Goal: Task Accomplishment & Management: Use online tool/utility

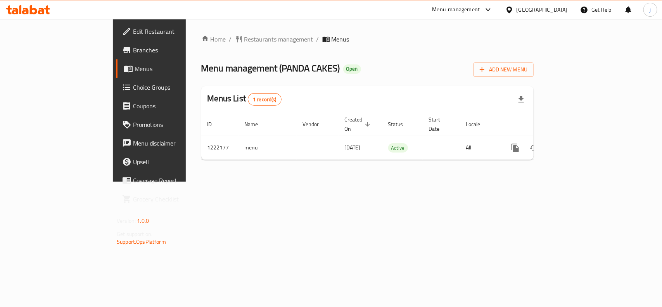
click at [133, 83] on span "Choice Groups" at bounding box center [175, 87] width 84 height 9
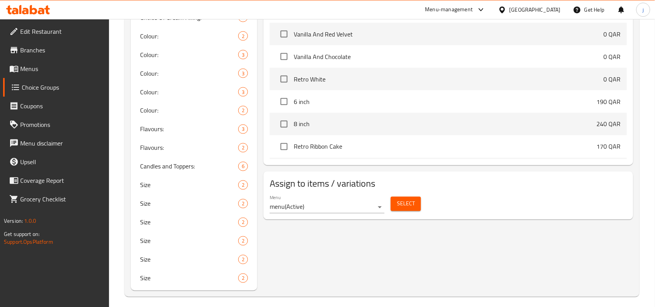
scroll to position [336, 0]
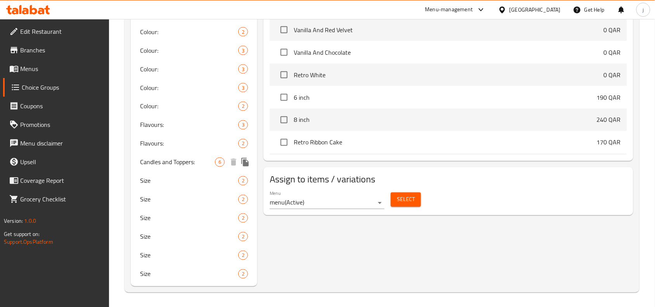
click at [179, 161] on span "Candles and Toppers:" at bounding box center [177, 162] width 75 height 9
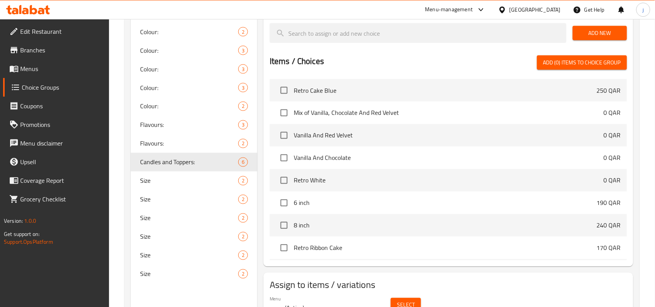
type input "Candles and Toppers:"
type input "الشموع والتوبرز:"
type input "0"
type input "6"
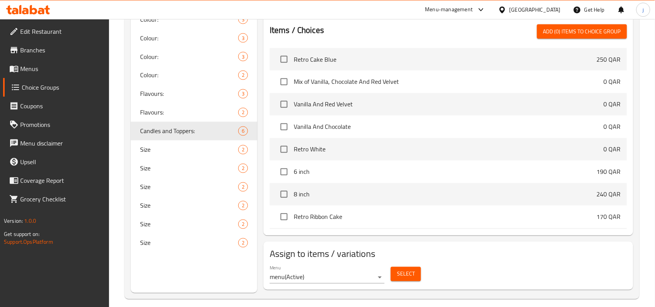
scroll to position [376, 0]
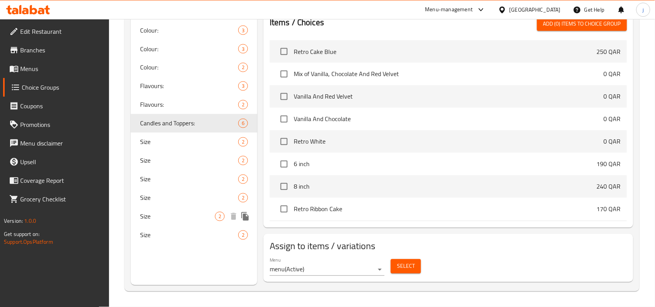
click at [184, 217] on span "Size" at bounding box center [177, 216] width 75 height 9
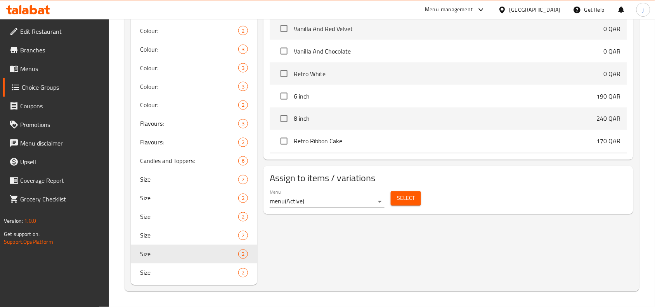
type input "Size"
type input "مقاس"
type input "1"
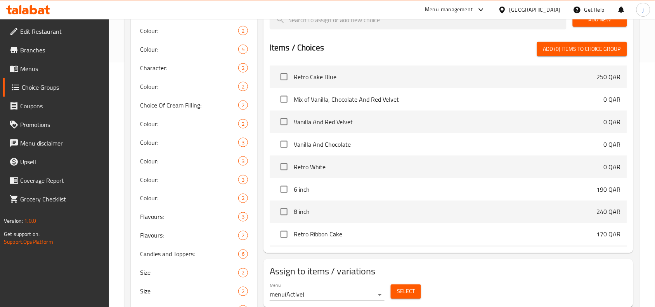
scroll to position [336, 0]
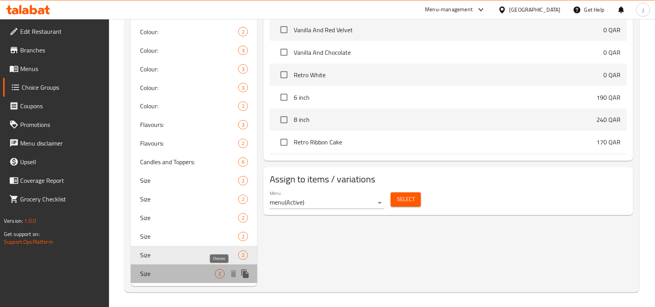
click at [218, 270] on span "2" at bounding box center [219, 273] width 9 height 7
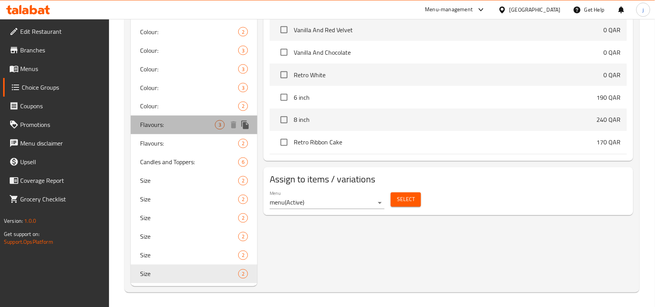
click at [172, 124] on span "Flavours:" at bounding box center [177, 124] width 75 height 9
type input "Flavours:"
type input "النكهة:"
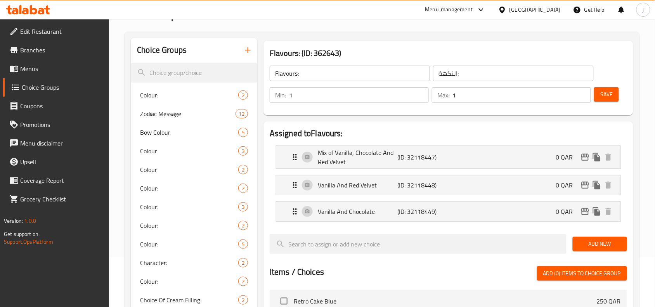
scroll to position [13, 0]
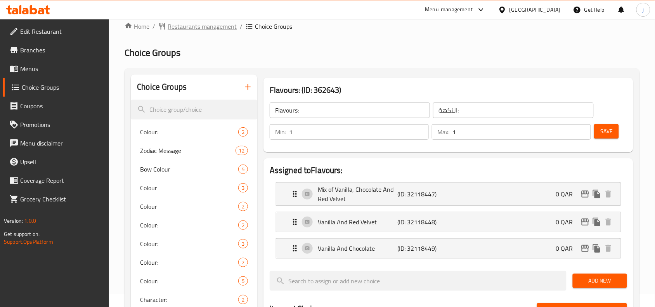
click at [197, 25] on span "Restaurants management" at bounding box center [202, 26] width 69 height 9
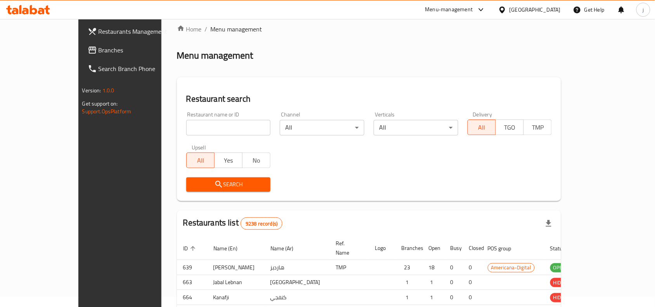
scroll to position [13, 0]
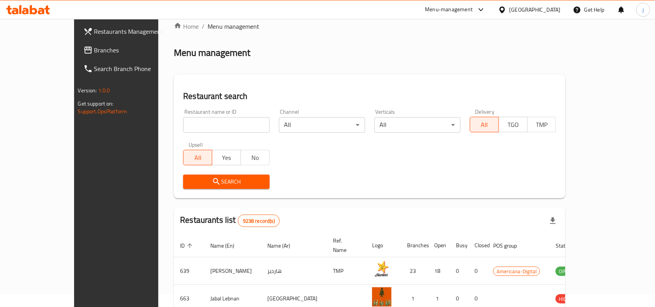
click at [505, 10] on icon at bounding box center [501, 9] width 5 height 7
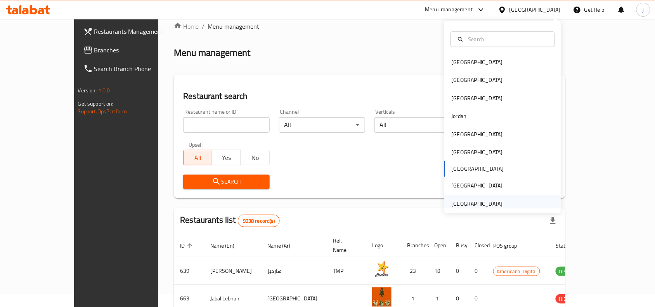
click at [492, 195] on div "United Arab Emirates" at bounding box center [477, 204] width 64 height 18
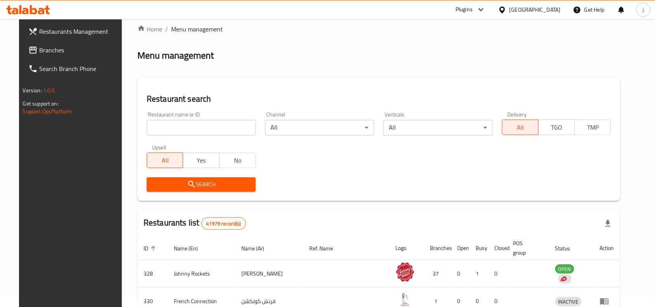
scroll to position [13, 0]
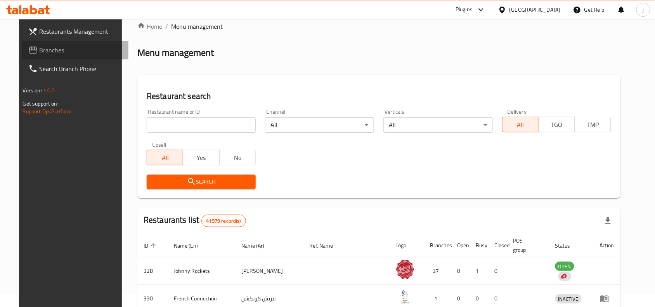
click at [45, 48] on span "Branches" at bounding box center [80, 49] width 83 height 9
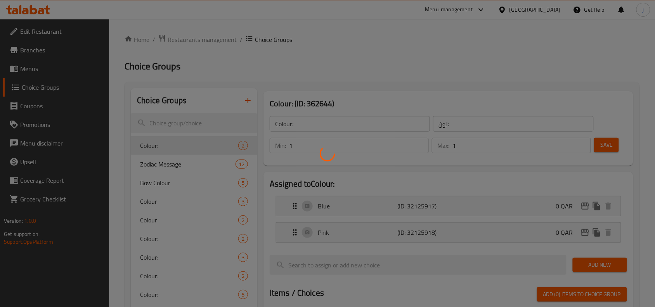
click at [518, 9] on div at bounding box center [327, 153] width 655 height 307
click at [497, 13] on div at bounding box center [327, 153] width 655 height 307
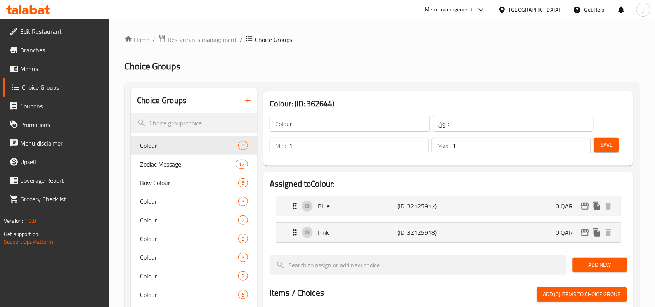
click at [473, 10] on div "Menu-management" at bounding box center [449, 9] width 48 height 9
click at [455, 53] on div "Global Quality Control Center" at bounding box center [449, 52] width 68 height 9
